Goal: Task Accomplishment & Management: Use online tool/utility

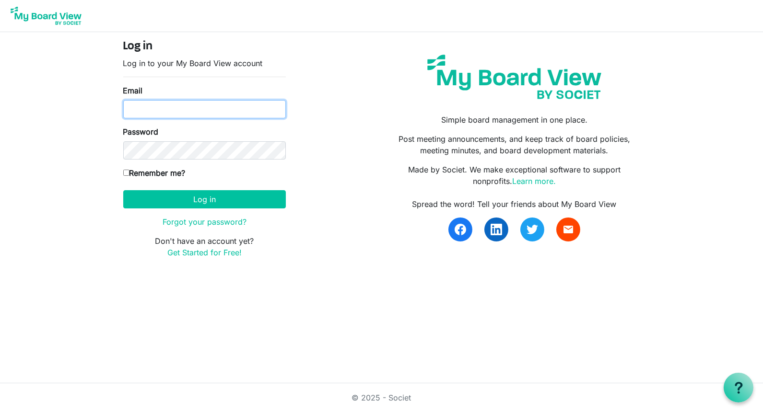
type input "Jessi@habitatsaltlake.org"
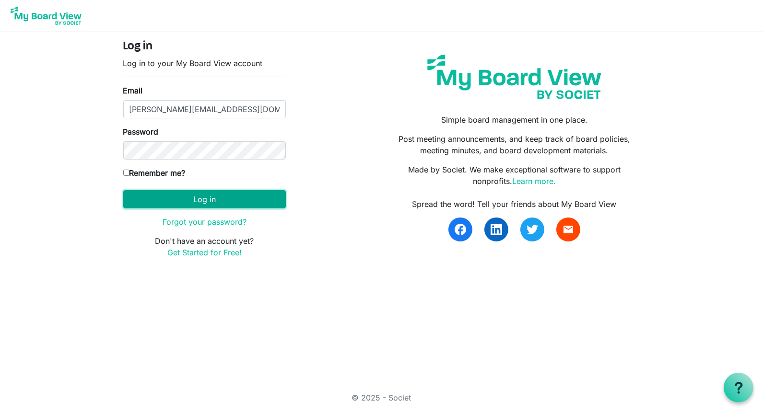
drag, startPoint x: 0, startPoint y: 0, endPoint x: 156, endPoint y: 193, distance: 248.2
click at [156, 193] on button "Log in" at bounding box center [204, 199] width 163 height 18
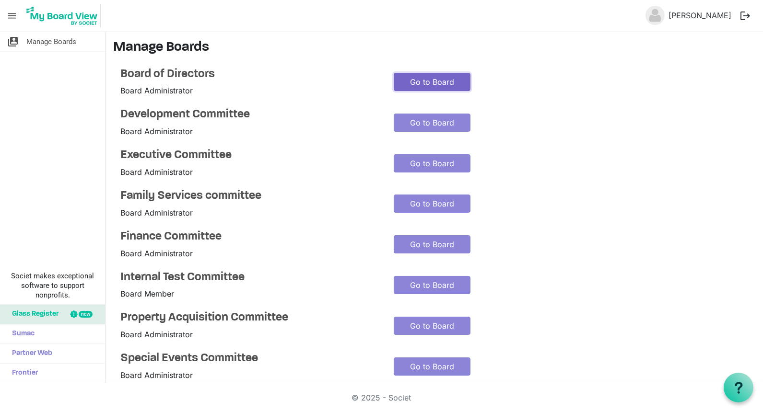
click at [407, 84] on link "Go to Board" at bounding box center [432, 82] width 77 height 18
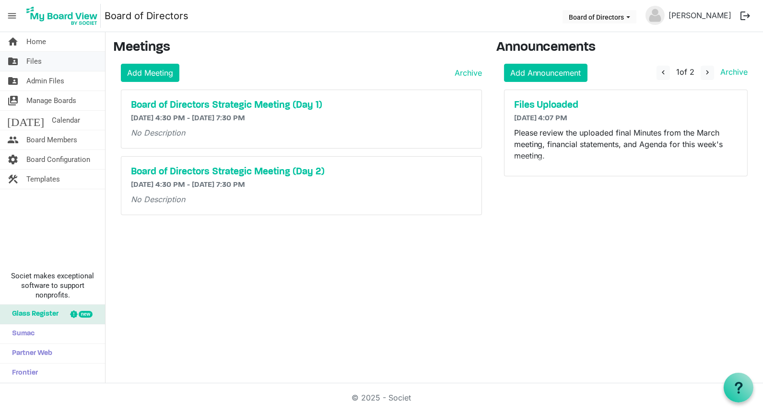
click at [25, 59] on link "folder_shared Files" at bounding box center [52, 61] width 105 height 19
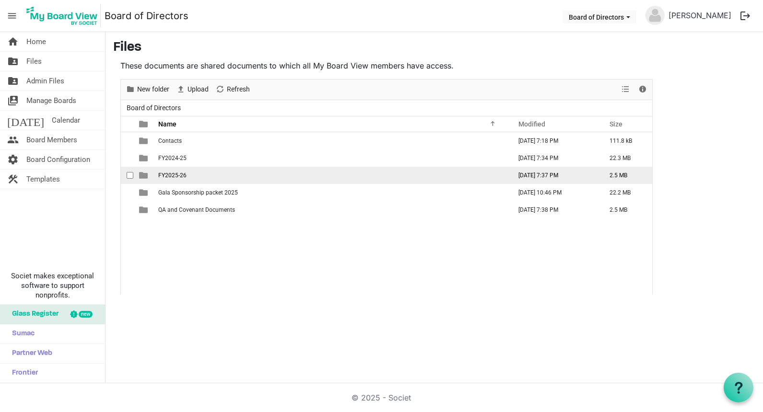
click at [169, 176] on span "FY2025-26" at bounding box center [172, 175] width 28 height 7
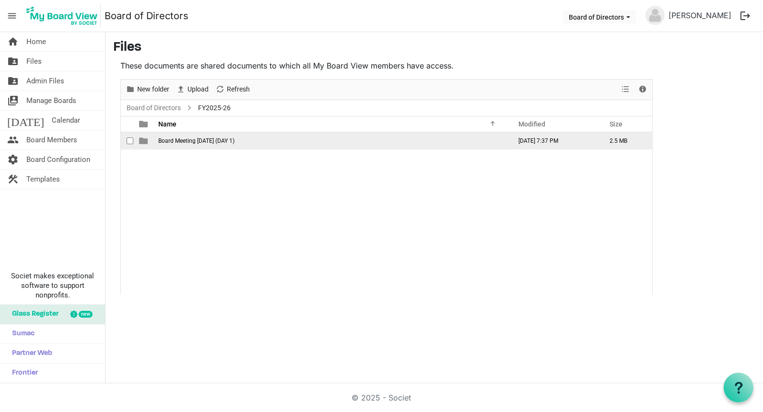
click at [198, 140] on span "Board Meeting August 26, 2025 (DAY 1)" at bounding box center [196, 141] width 76 height 7
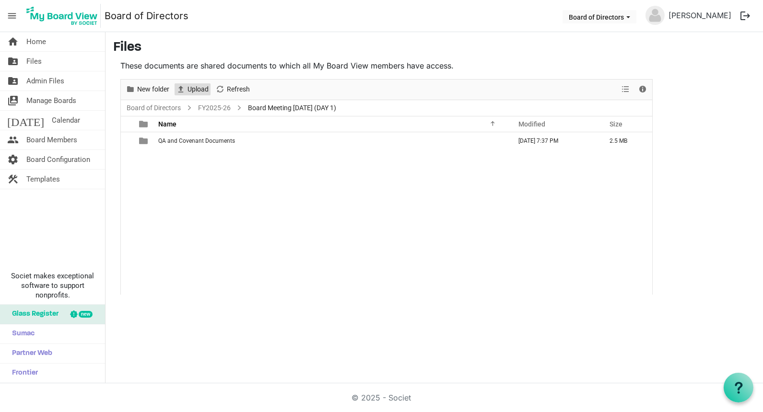
click at [193, 86] on span "Upload" at bounding box center [198, 89] width 23 height 12
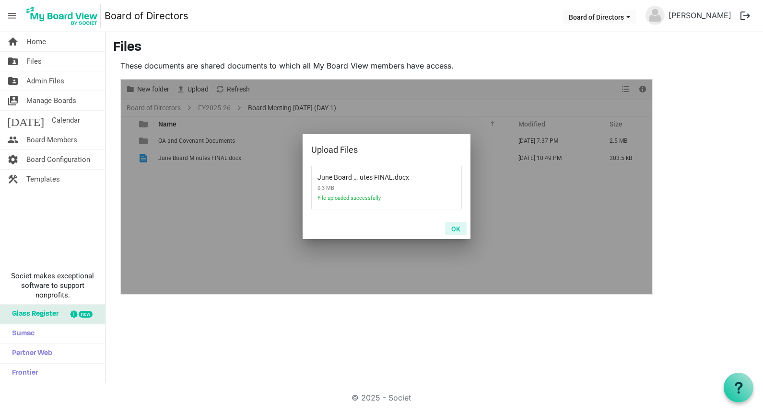
click at [457, 227] on button "OK" at bounding box center [456, 228] width 22 height 13
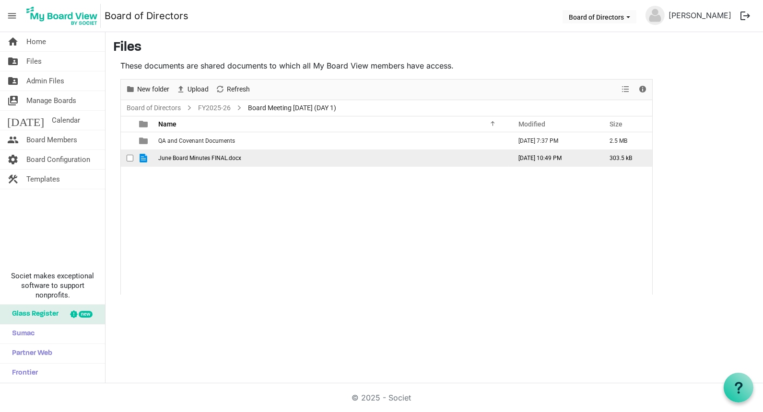
click at [227, 155] on span "June Board Minutes FINAL.docx" at bounding box center [199, 158] width 83 height 7
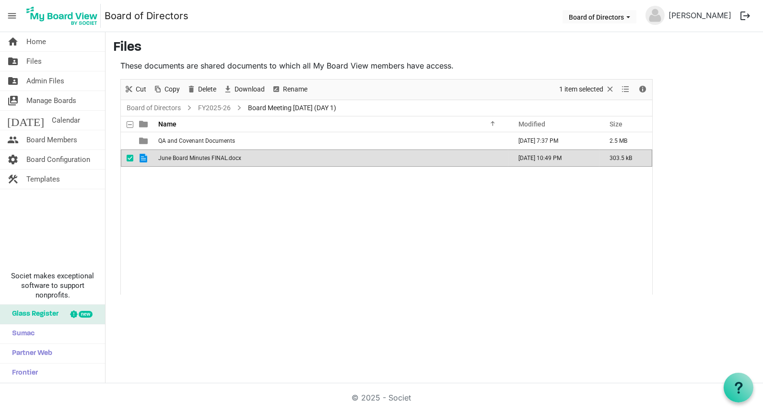
click at [227, 155] on span "June Board Minutes FINAL.docx" at bounding box center [199, 158] width 83 height 7
